Goal: Information Seeking & Learning: Learn about a topic

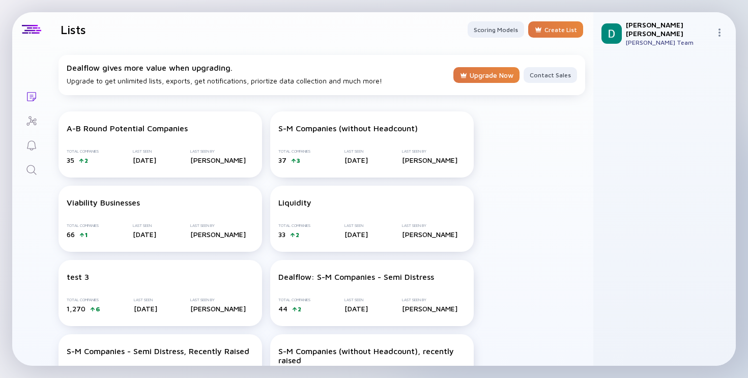
click at [30, 175] on icon "Search" at bounding box center [31, 170] width 12 height 12
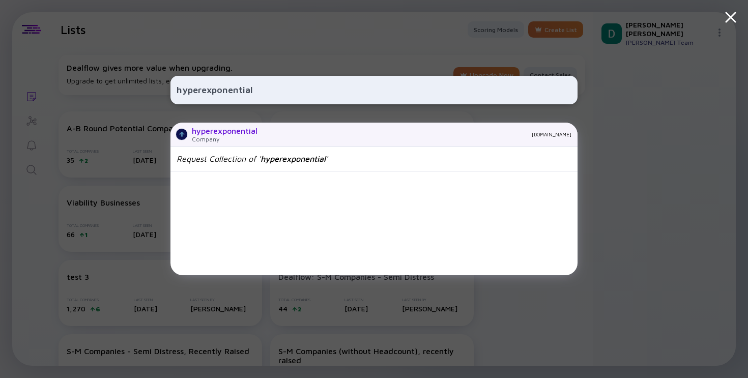
type input "hyperexponential"
click at [327, 141] on div "hyperexponential Company [DOMAIN_NAME]" at bounding box center [374, 135] width 407 height 24
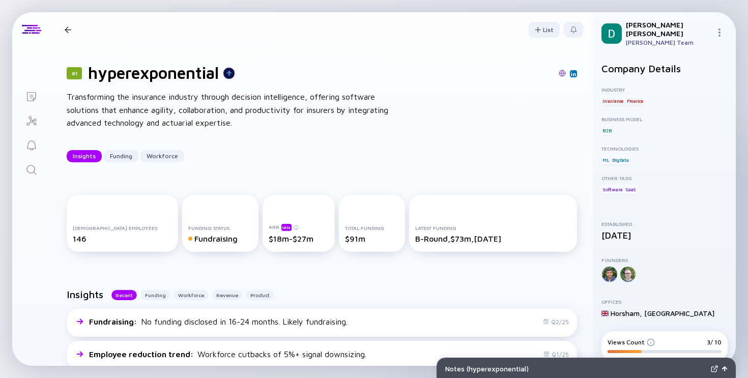
drag, startPoint x: 714, startPoint y: 1, endPoint x: 748, endPoint y: 1, distance: 34.1
click at [748, 1] on div "Notes ( hyperexponential ) Lists 81 hyperexponential Insights Funding Workforce…" at bounding box center [374, 189] width 748 height 378
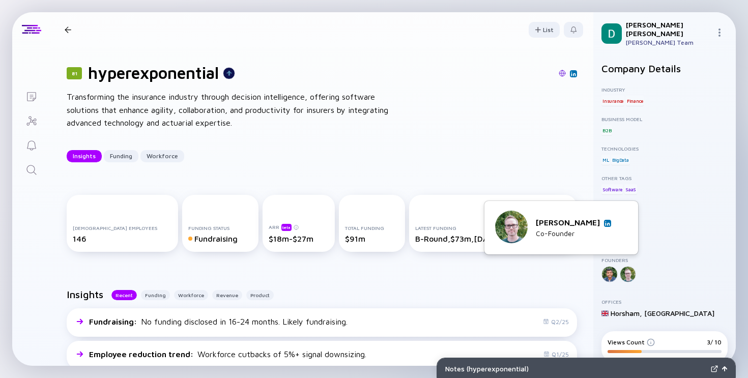
click at [609, 221] on img at bounding box center [607, 223] width 5 height 5
